Goal: Navigation & Orientation: Find specific page/section

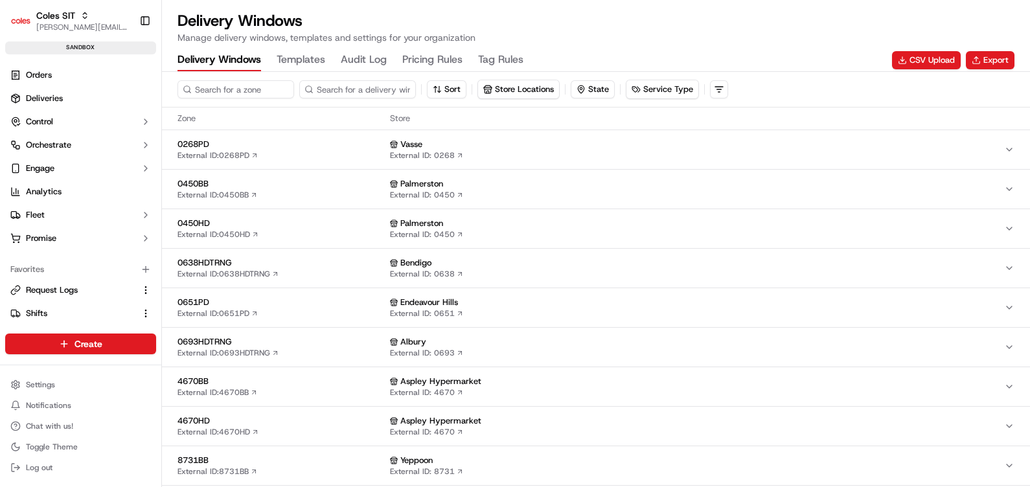
click at [439, 57] on Rules "Pricing Rules" at bounding box center [432, 60] width 60 height 22
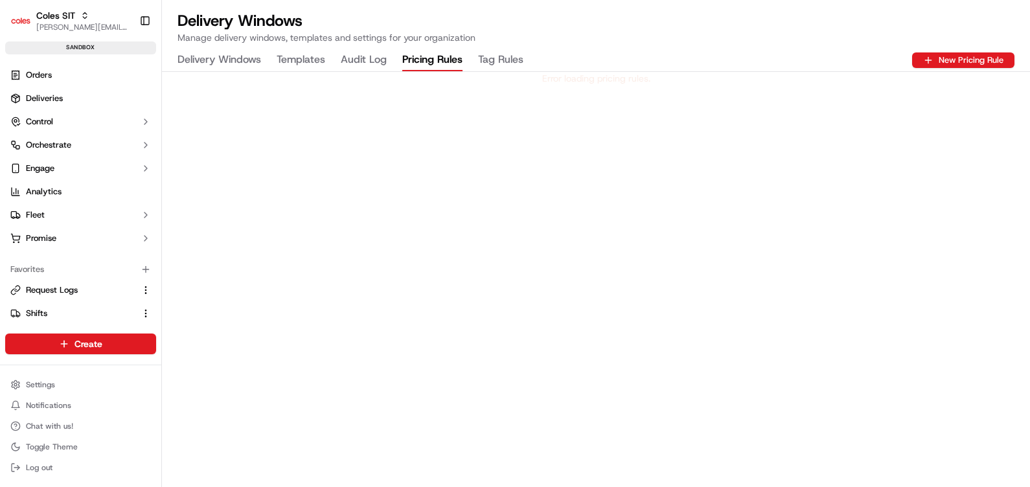
click at [496, 65] on Rules "Tag Rules" at bounding box center [500, 60] width 45 height 22
